Goal: Task Accomplishment & Management: Manage account settings

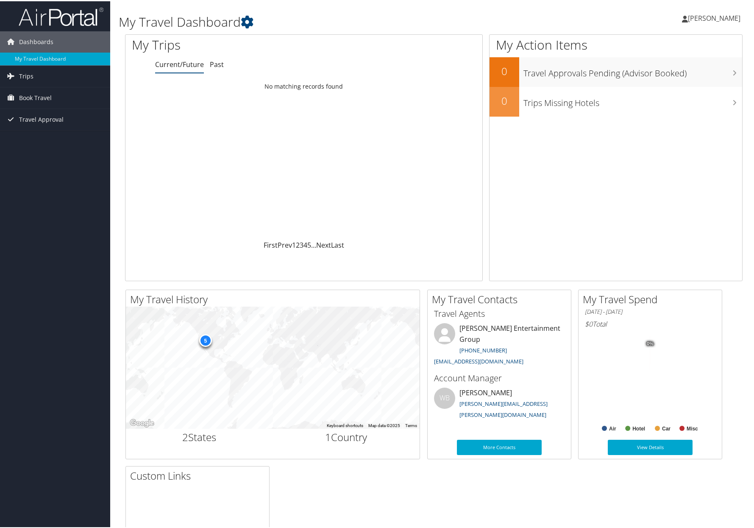
click at [718, 17] on span "[PERSON_NAME]" at bounding box center [714, 16] width 53 height 9
click at [663, 73] on link "View Travel Profile" at bounding box center [692, 75] width 95 height 14
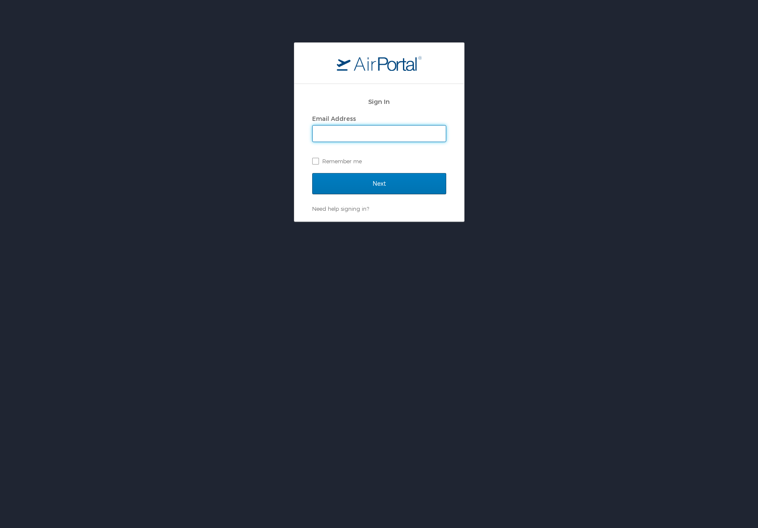
click at [365, 136] on input "Email Address" at bounding box center [379, 134] width 133 height 16
type input "daniel.mcneil@teamseg.com"
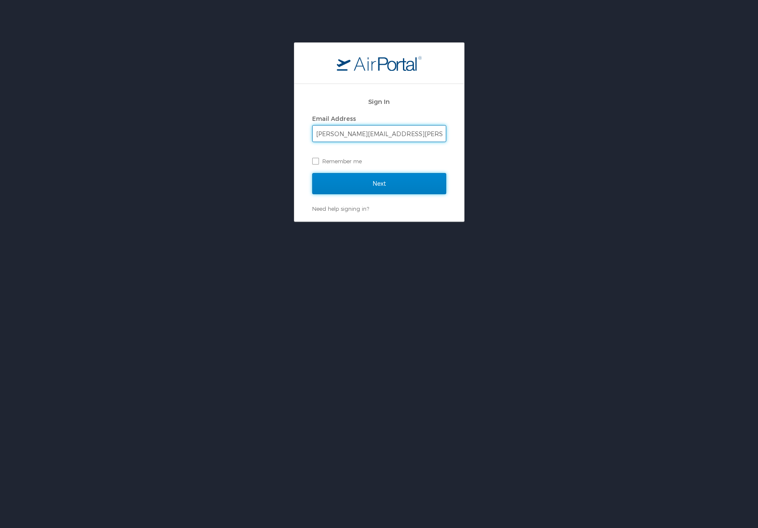
click at [371, 177] on input "Next" at bounding box center [379, 183] width 134 height 21
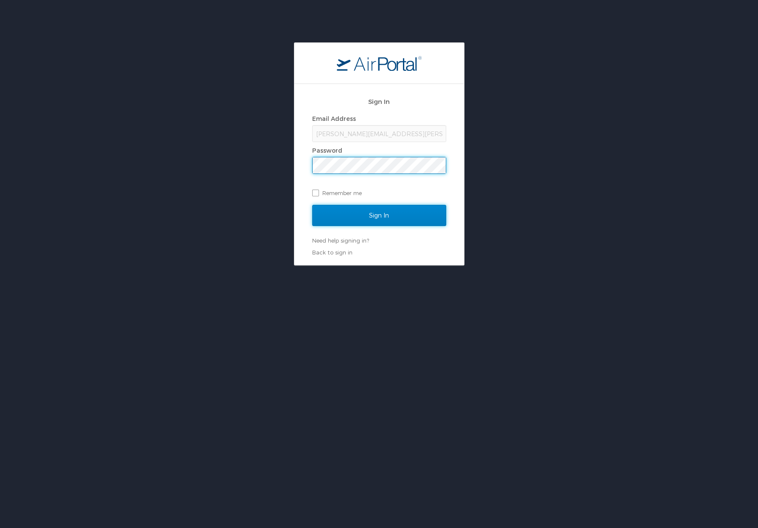
click at [377, 209] on input "Sign In" at bounding box center [379, 215] width 134 height 21
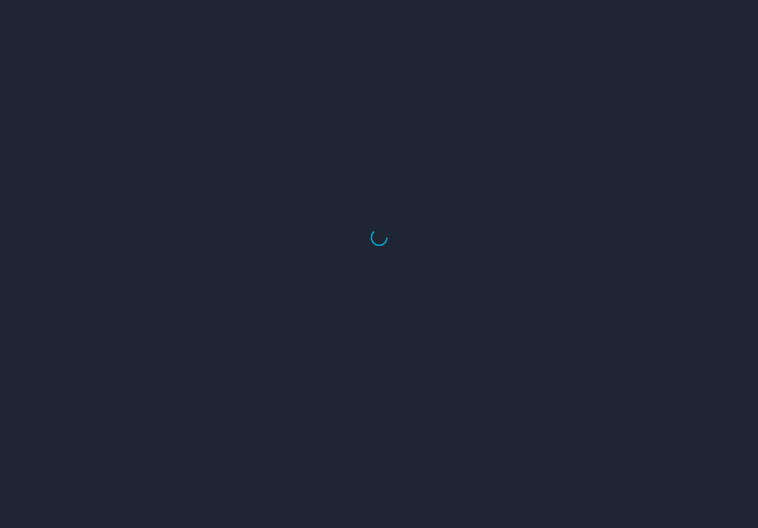
select select "US"
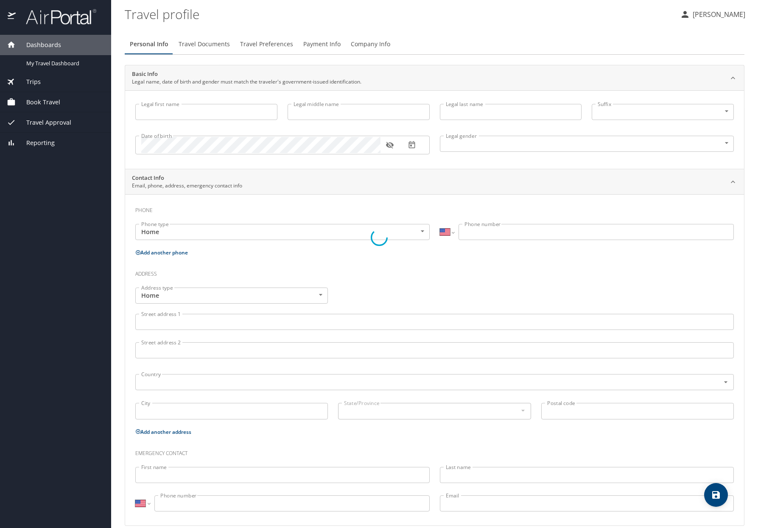
type input "Daniel"
type input "Warren"
type input "McNeil"
type input "Male"
type input "Abby"
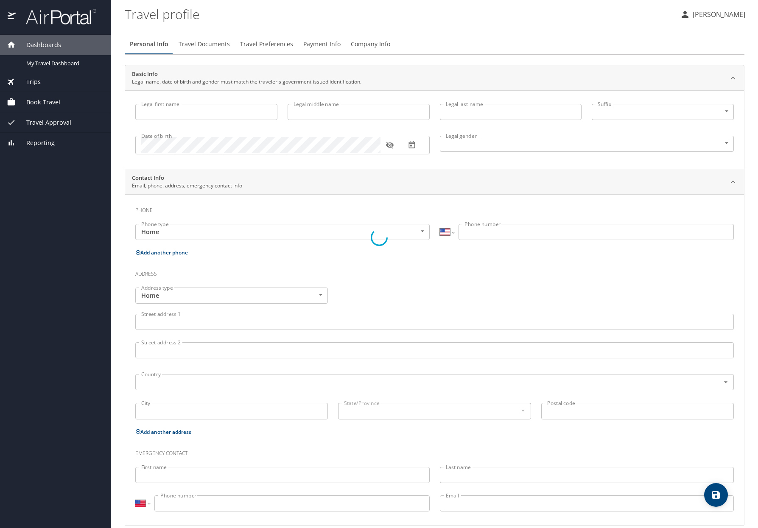
type input "McNeil"
type input "(408) 482-4428"
select select "US"
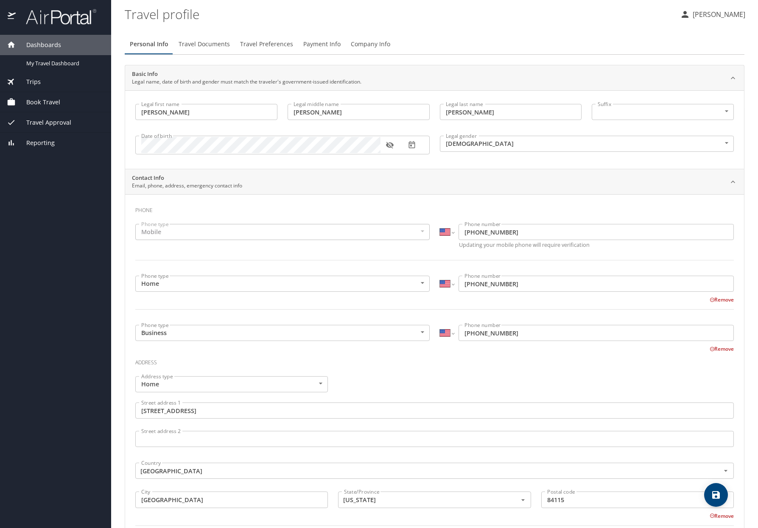
click at [203, 42] on span "Travel Documents" at bounding box center [204, 44] width 51 height 11
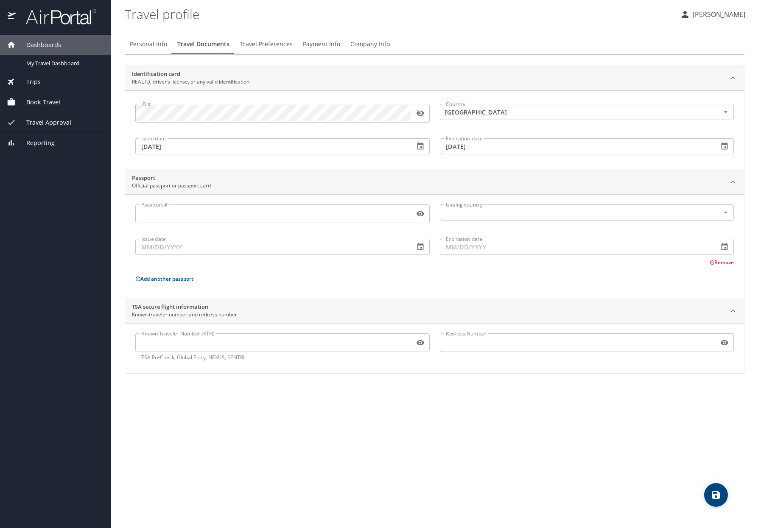
click at [421, 115] on icon "button" at bounding box center [420, 113] width 8 height 7
click at [421, 115] on icon "button" at bounding box center [420, 114] width 8 height 6
click at [269, 46] on span "Travel Preferences" at bounding box center [266, 44] width 53 height 11
